Goal: Information Seeking & Learning: Learn about a topic

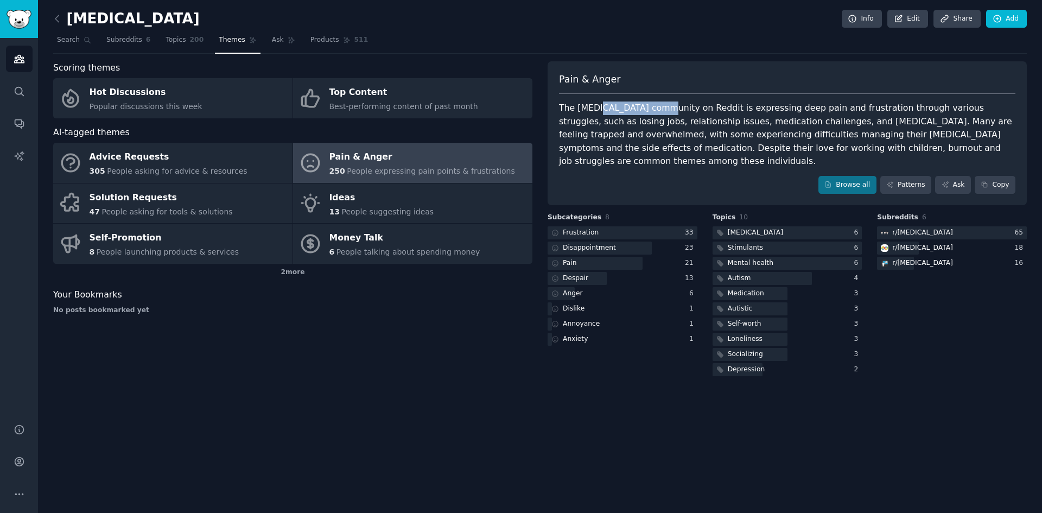
drag, startPoint x: 594, startPoint y: 106, endPoint x: 662, endPoint y: 110, distance: 68.0
click at [657, 110] on div "The [MEDICAL_DATA] community on Reddit is expressing deep pain and frustration …" at bounding box center [787, 135] width 457 height 67
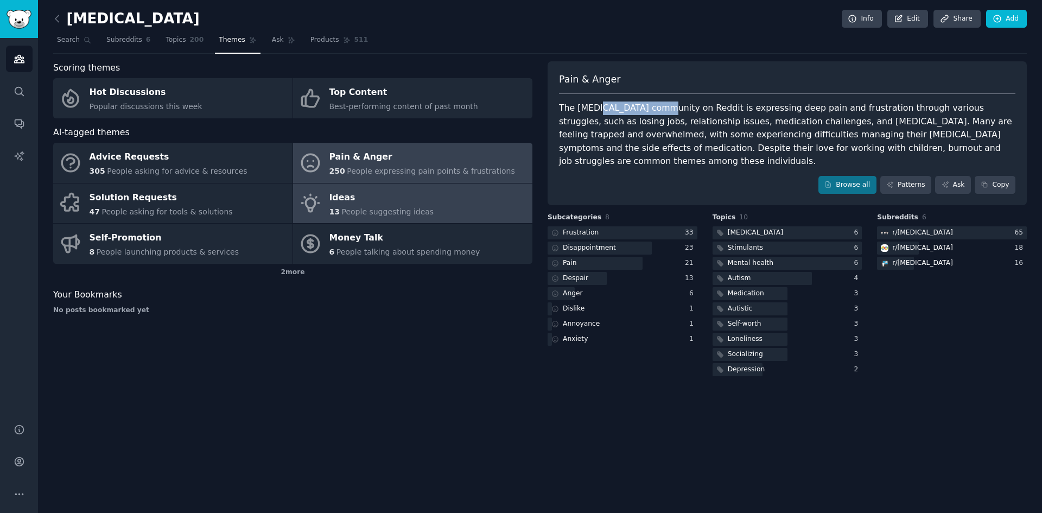
click at [398, 208] on span "People suggesting ideas" at bounding box center [387, 211] width 92 height 9
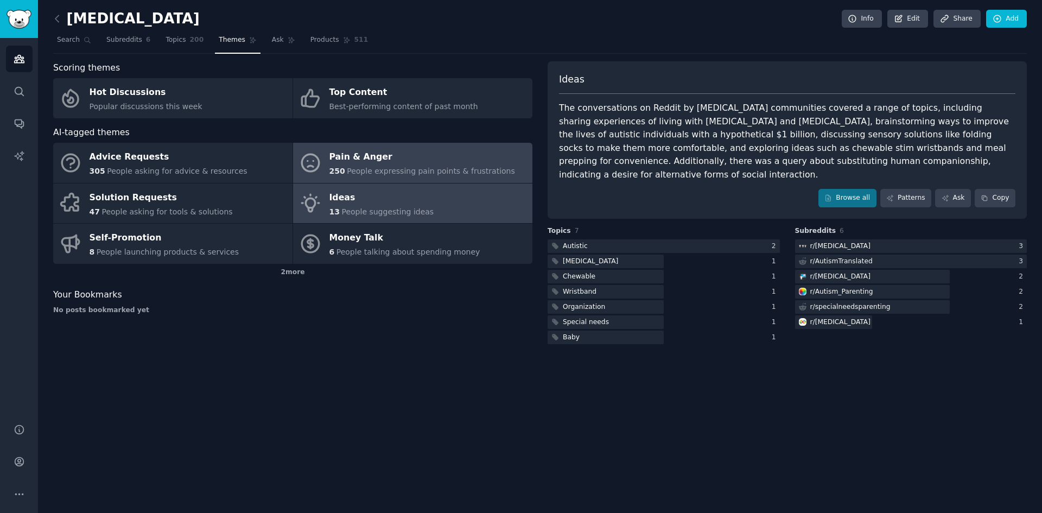
click at [410, 164] on div "Pain & Anger" at bounding box center [423, 157] width 186 height 17
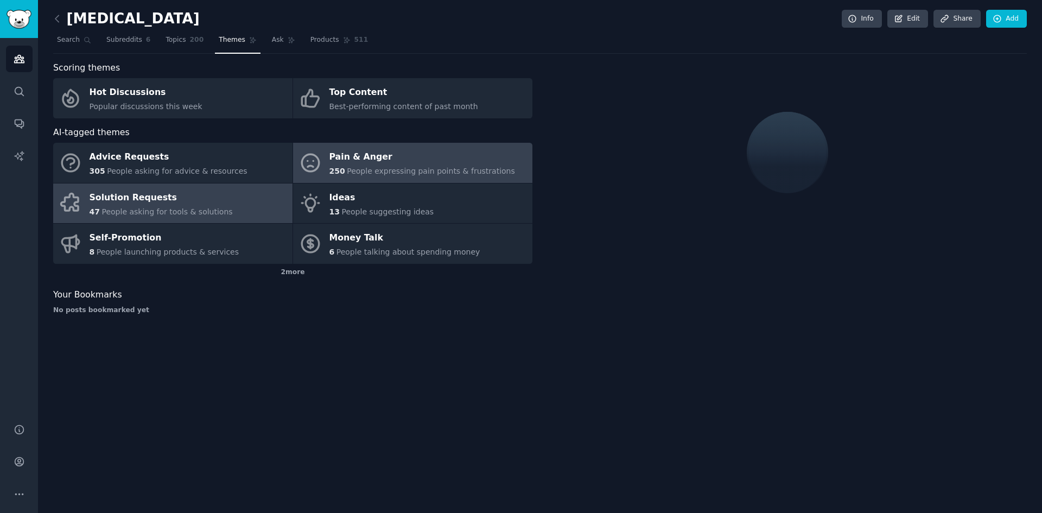
click at [202, 206] on div "47 People asking for tools & solutions" at bounding box center [161, 211] width 143 height 11
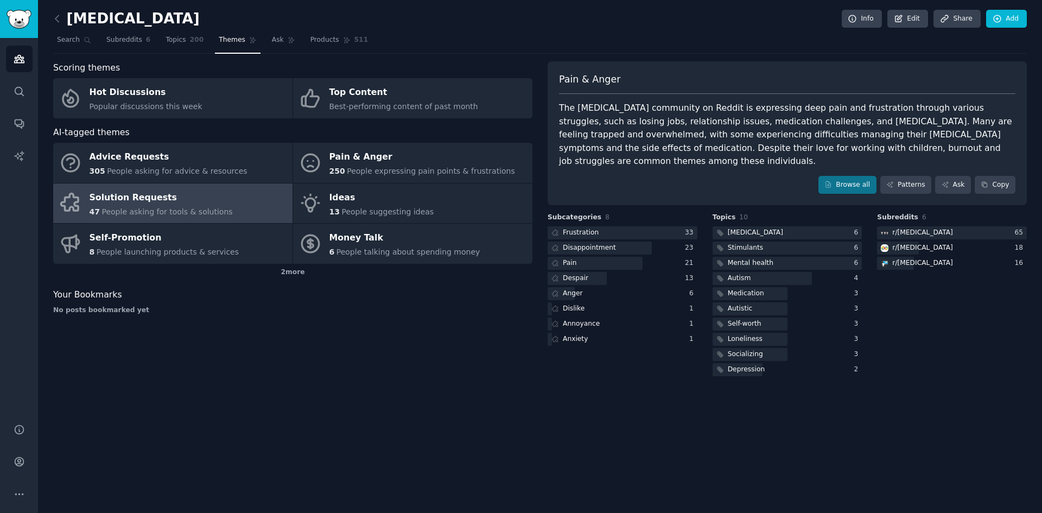
click at [202, 206] on div "47 People asking for tools & solutions" at bounding box center [161, 211] width 143 height 11
